Goal: Information Seeking & Learning: Check status

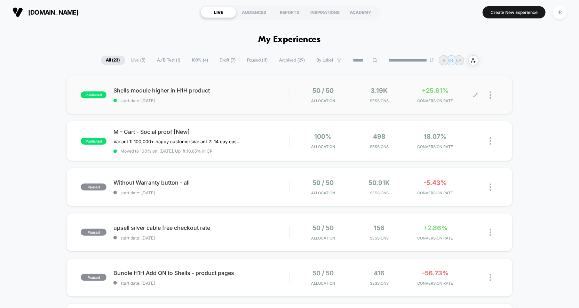
click at [293, 94] on div "50 / 50 Allocation 3.19k Sessions +25.61% CONVERSION RATE" at bounding box center [394, 95] width 209 height 16
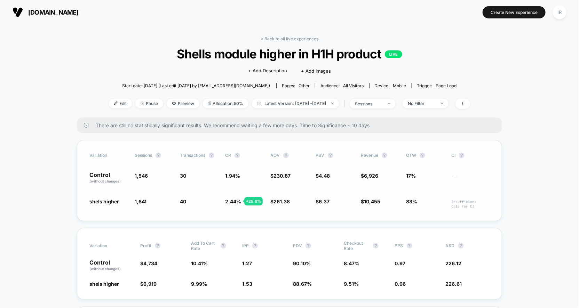
scroll to position [39, 0]
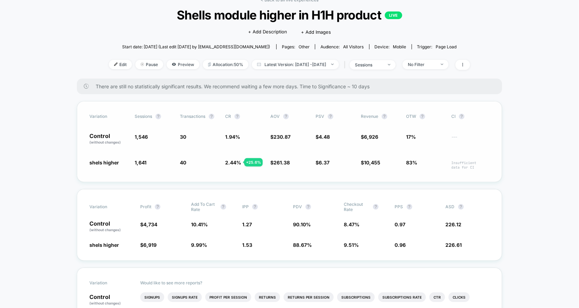
drag, startPoint x: 238, startPoint y: 116, endPoint x: 170, endPoint y: 152, distance: 76.8
click at [170, 153] on div "Variation Sessions ? Transactions ? CR ? AOV ? PSV ? Revenue ? OTW ? CI ? Contr…" at bounding box center [289, 141] width 425 height 81
